Goal: Task Accomplishment & Management: Manage account settings

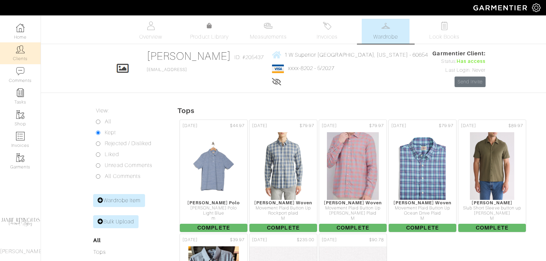
click at [22, 51] on img at bounding box center [20, 49] width 9 height 9
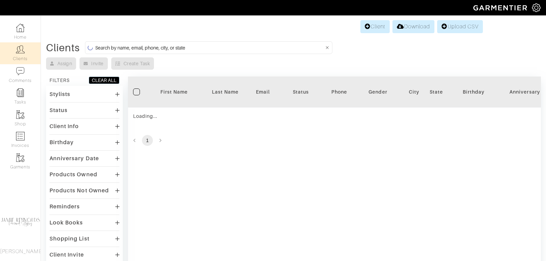
click at [156, 43] on input at bounding box center [209, 47] width 228 height 9
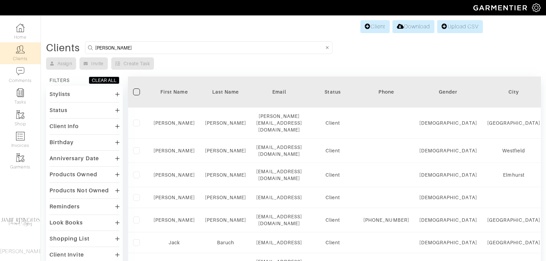
type input "david baruch"
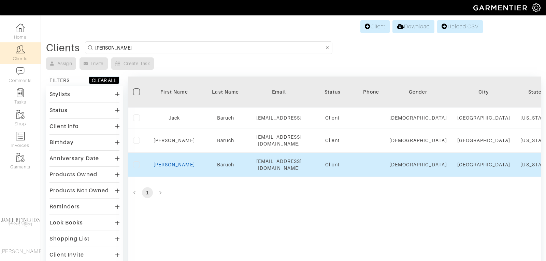
click at [175, 162] on link "[PERSON_NAME]" at bounding box center [173, 164] width 41 height 5
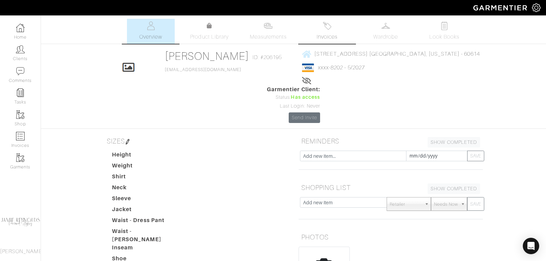
click at [324, 31] on link "Invoices" at bounding box center [327, 31] width 48 height 25
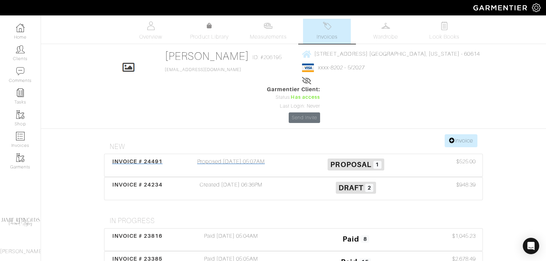
click at [158, 158] on span "INVOICE # 24491" at bounding box center [137, 161] width 50 height 6
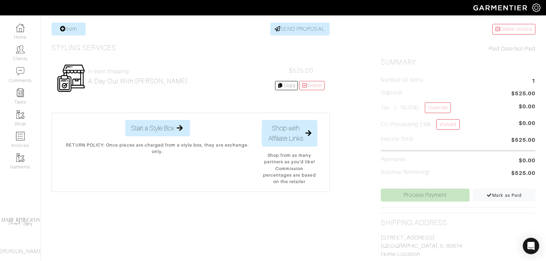
scroll to position [136, 0]
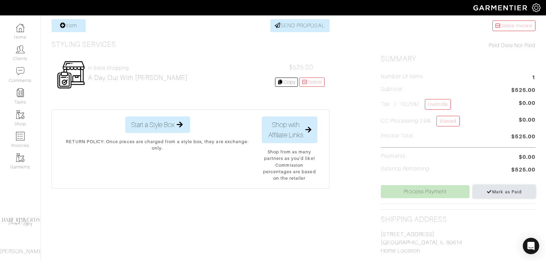
click at [498, 189] on span "Mark as Paid" at bounding box center [503, 191] width 35 height 5
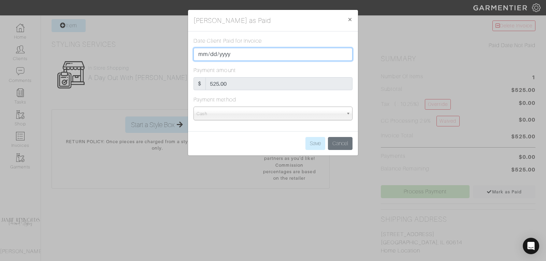
click at [261, 53] on input "2025-09-04" at bounding box center [272, 54] width 159 height 13
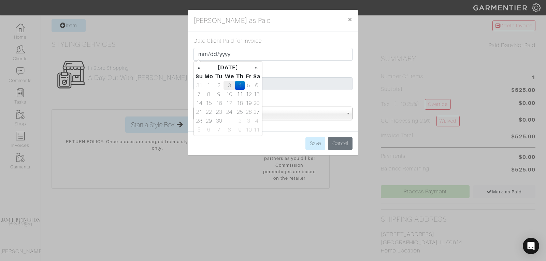
click at [225, 82] on td "3" at bounding box center [229, 85] width 12 height 9
type input "2025-09-03"
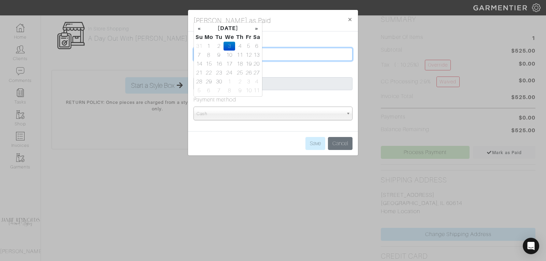
scroll to position [178, 0]
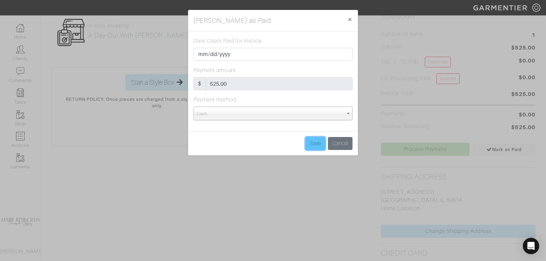
click at [315, 140] on input "Save" at bounding box center [315, 143] width 20 height 13
type input "Save"
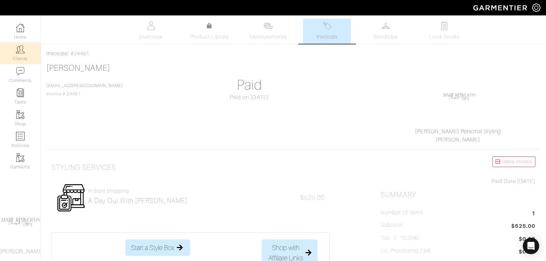
click at [21, 56] on link "Clients" at bounding box center [20, 52] width 41 height 21
click at [19, 52] on img at bounding box center [20, 49] width 9 height 9
click at [25, 56] on link "Clients" at bounding box center [20, 52] width 41 height 21
click at [21, 60] on link "Clients" at bounding box center [20, 52] width 41 height 21
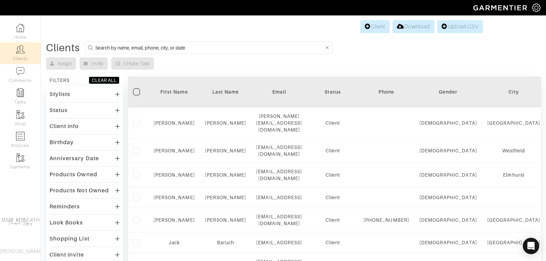
click at [185, 41] on form at bounding box center [208, 47] width 247 height 13
click at [185, 44] on input at bounding box center [209, 47] width 228 height 9
type input "chad torrence"
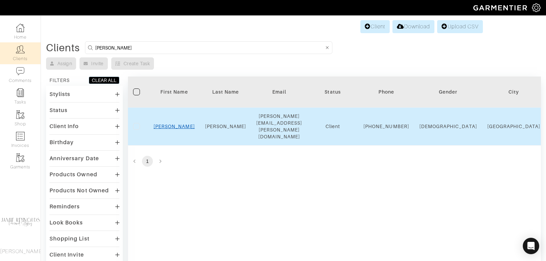
click at [177, 123] on link "Chad" at bounding box center [173, 125] width 41 height 5
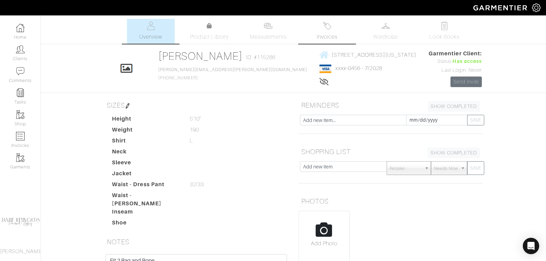
click at [329, 33] on span "Invoices" at bounding box center [326, 37] width 21 height 8
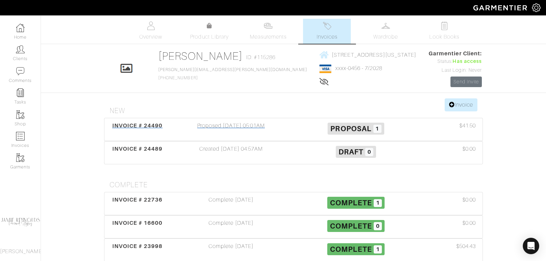
click at [146, 124] on span "INVOICE # 24490" at bounding box center [137, 125] width 50 height 6
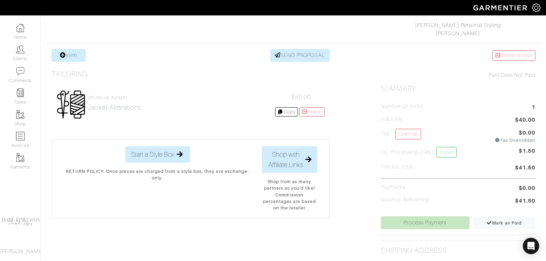
scroll to position [107, 0]
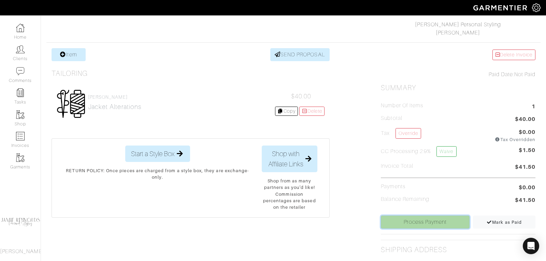
click at [409, 218] on link "Process Payment" at bounding box center [425, 221] width 89 height 13
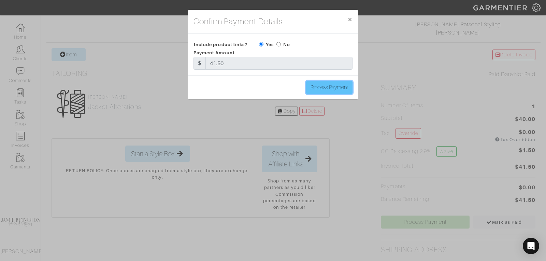
click at [331, 89] on input "Process Payment" at bounding box center [329, 87] width 46 height 13
type input "Process Payment"
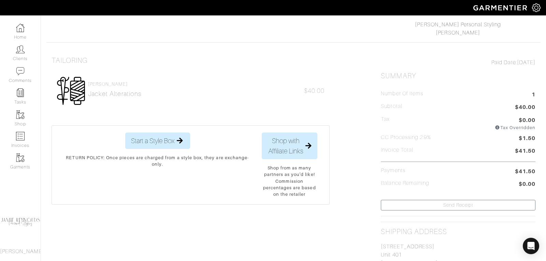
scroll to position [0, 0]
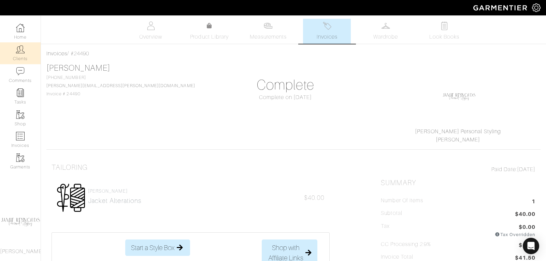
click at [26, 54] on link "Clients" at bounding box center [20, 52] width 41 height 21
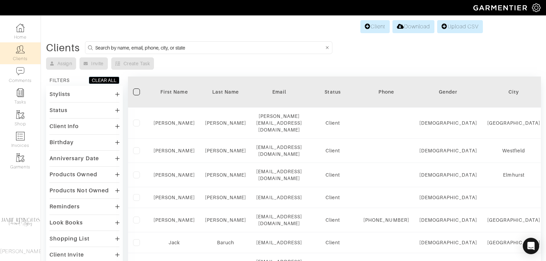
click at [117, 45] on input at bounding box center [209, 47] width 228 height 9
type input "matt michrina"
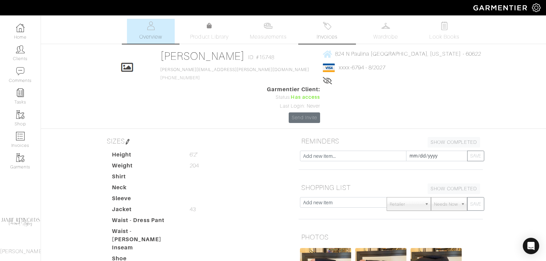
click at [331, 34] on span "Invoices" at bounding box center [326, 37] width 21 height 8
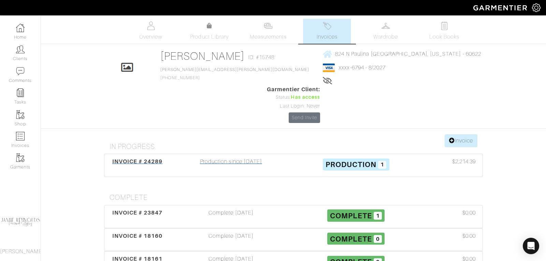
click at [156, 158] on span "INVOICE # 24289" at bounding box center [137, 161] width 50 height 6
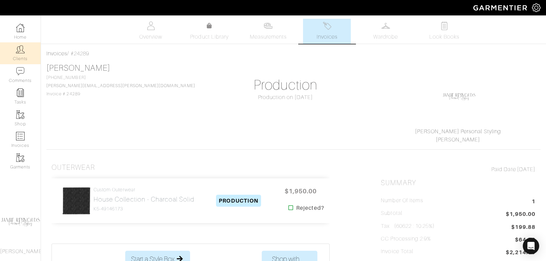
click at [29, 50] on link "Clients" at bounding box center [20, 52] width 41 height 21
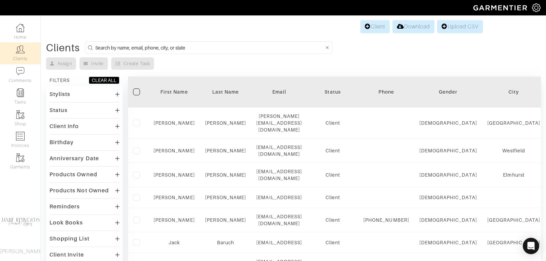
click at [180, 45] on input at bounding box center [209, 47] width 228 height 9
type input "matt michrina"
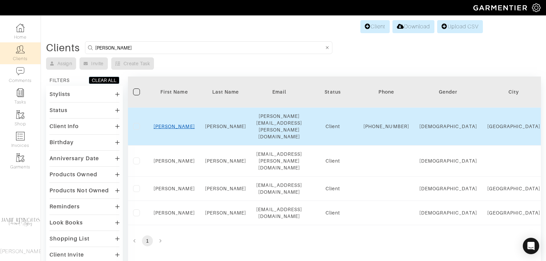
click at [177, 123] on link "Matt" at bounding box center [173, 125] width 41 height 5
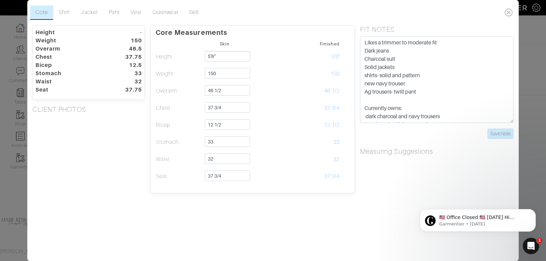
scroll to position [99, 0]
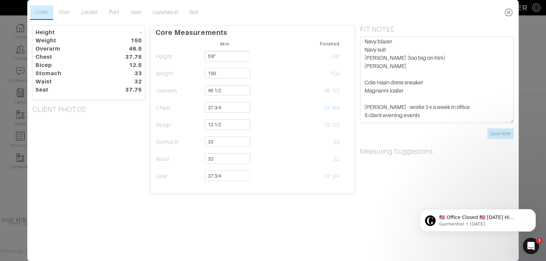
click at [507, 13] on icon at bounding box center [509, 12] width 14 height 14
